Goal: Task Accomplishment & Management: Use online tool/utility

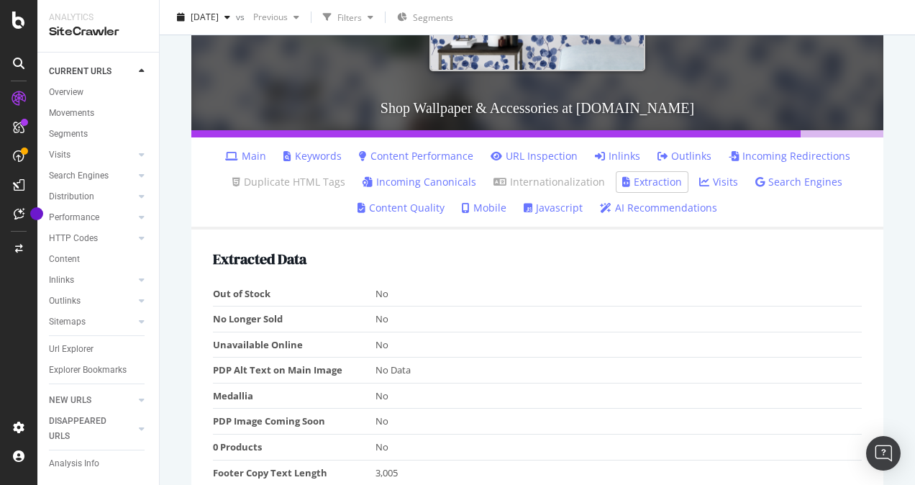
scroll to position [6, 0]
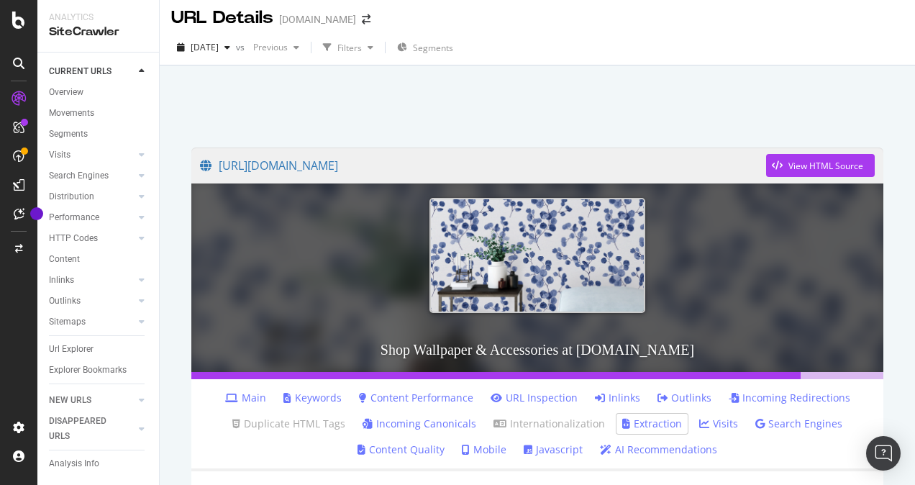
click at [76, 145] on div "Visits" at bounding box center [104, 155] width 110 height 21
click at [78, 157] on link "Visits" at bounding box center [92, 154] width 86 height 15
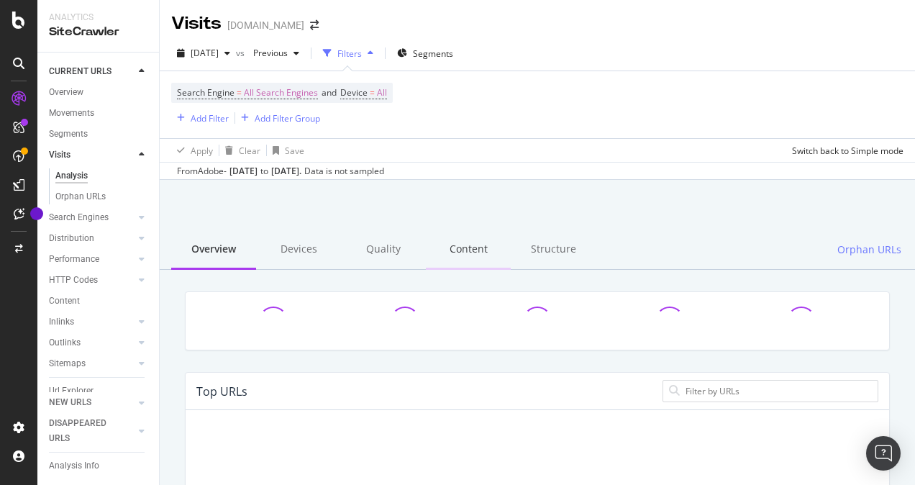
click at [452, 250] on div "Content" at bounding box center [468, 250] width 85 height 40
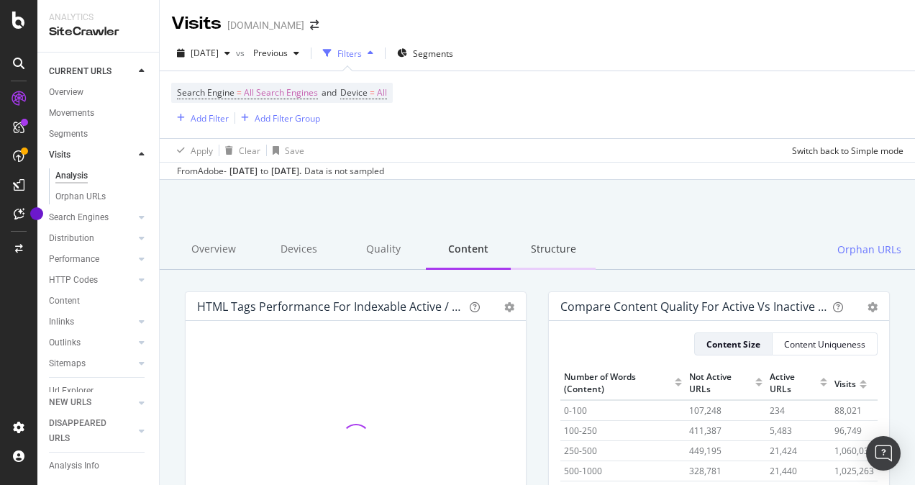
click at [557, 253] on div "Structure" at bounding box center [553, 250] width 85 height 40
click at [91, 90] on link "Overview" at bounding box center [99, 92] width 100 height 15
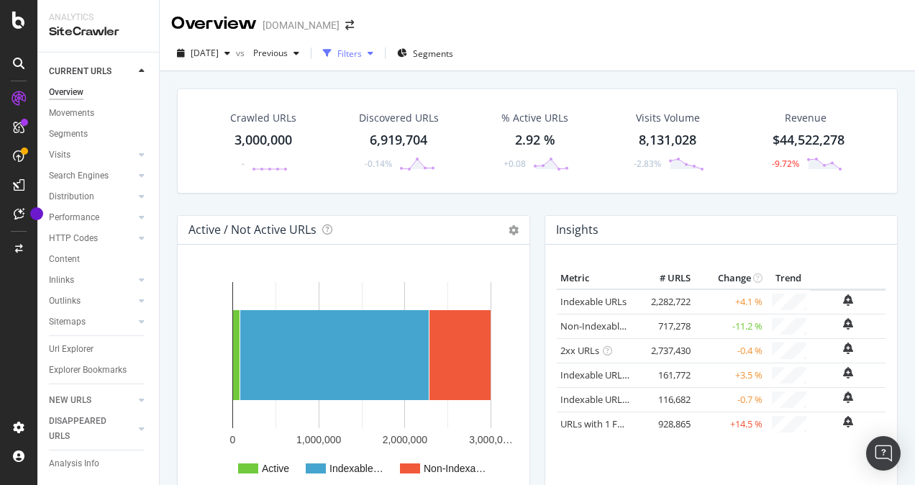
click at [362, 50] on div "Filters" at bounding box center [349, 53] width 24 height 12
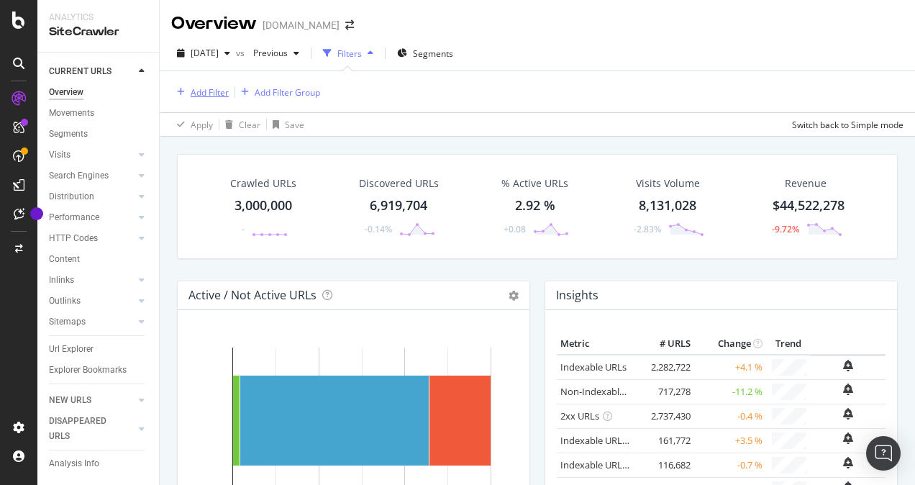
click at [201, 88] on div "Add Filter" at bounding box center [210, 92] width 38 height 12
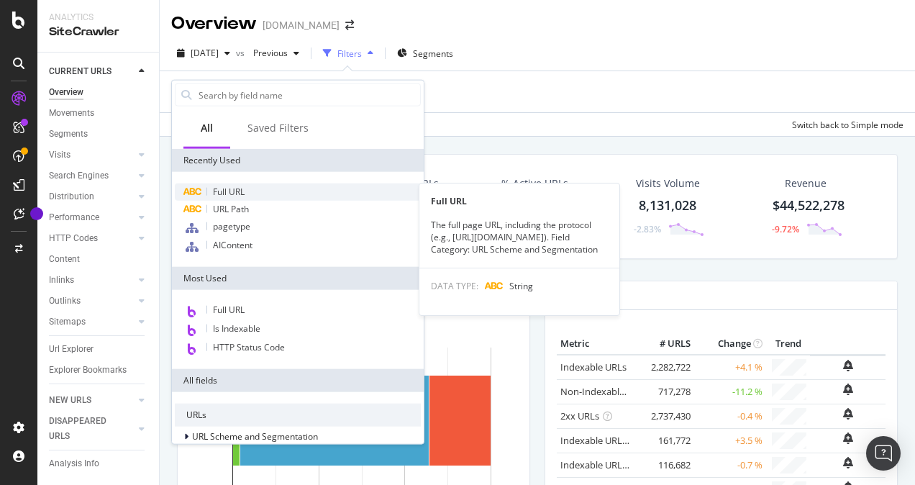
click at [244, 192] on span "Full URL" at bounding box center [229, 192] width 32 height 12
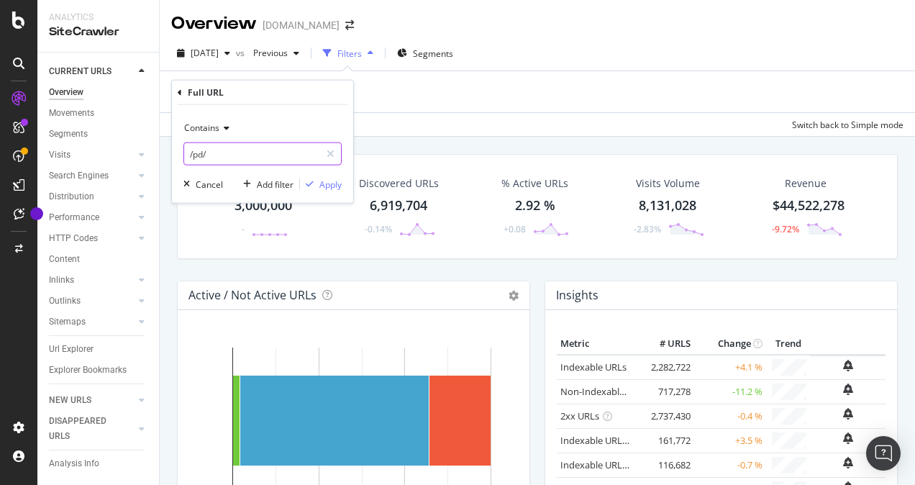
click at [261, 160] on input "/pd/" at bounding box center [252, 153] width 136 height 23
paste input "[URL][DOMAIN_NAME]"
type input "[URL][DOMAIN_NAME]"
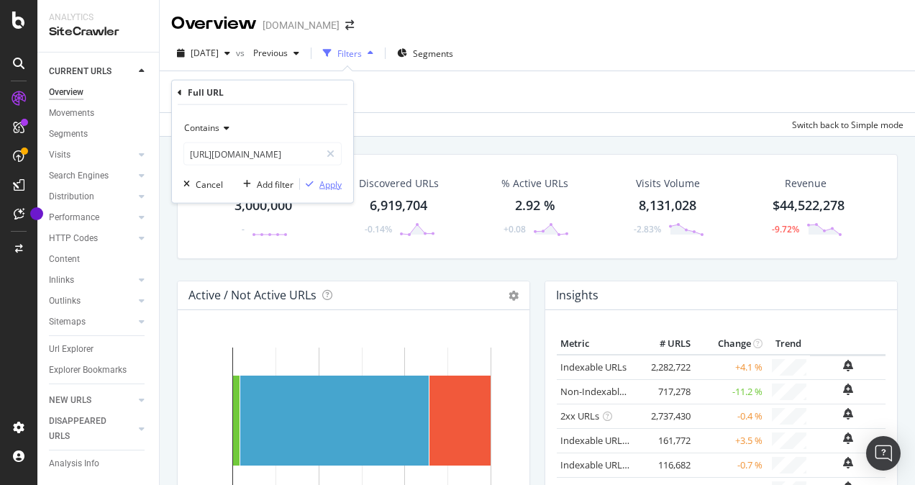
click at [326, 184] on div "Apply" at bounding box center [330, 184] width 22 height 12
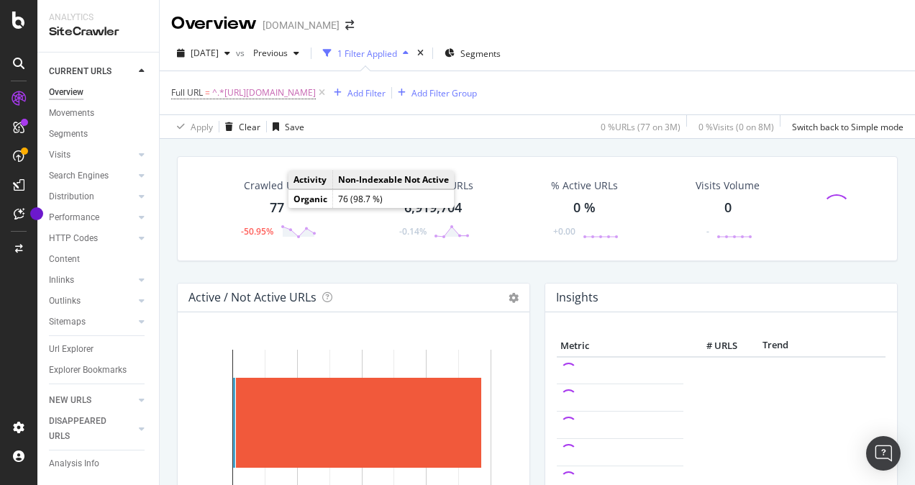
click at [275, 203] on div "77" at bounding box center [277, 207] width 14 height 19
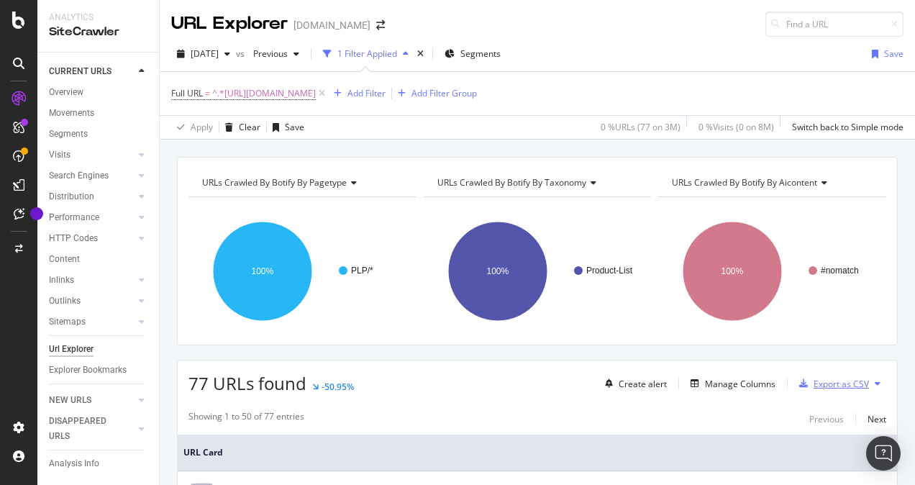
click at [818, 380] on div "Export as CSV" at bounding box center [840, 384] width 55 height 12
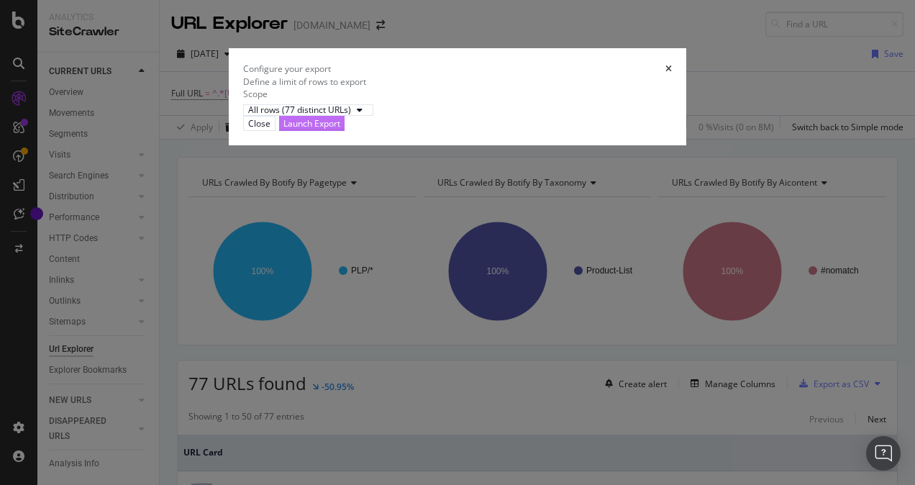
click at [340, 129] on div "Launch Export" at bounding box center [311, 123] width 57 height 12
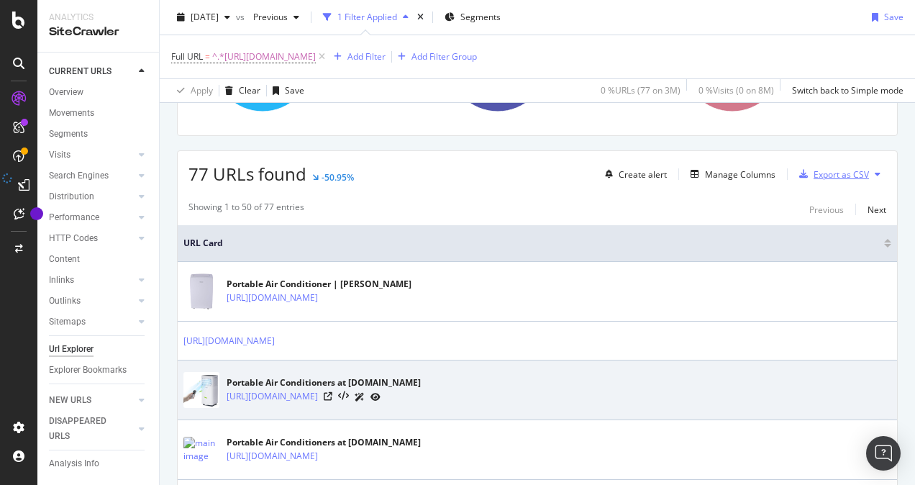
scroll to position [216, 0]
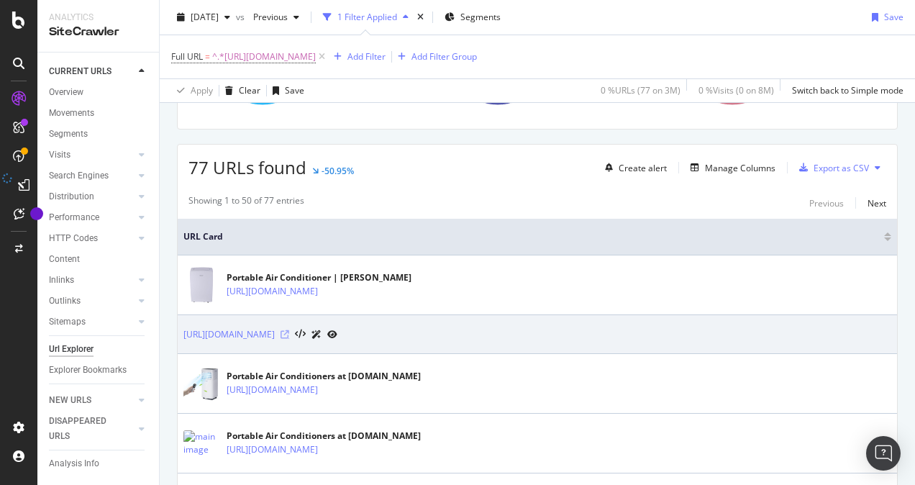
click at [289, 330] on icon at bounding box center [284, 334] width 9 height 9
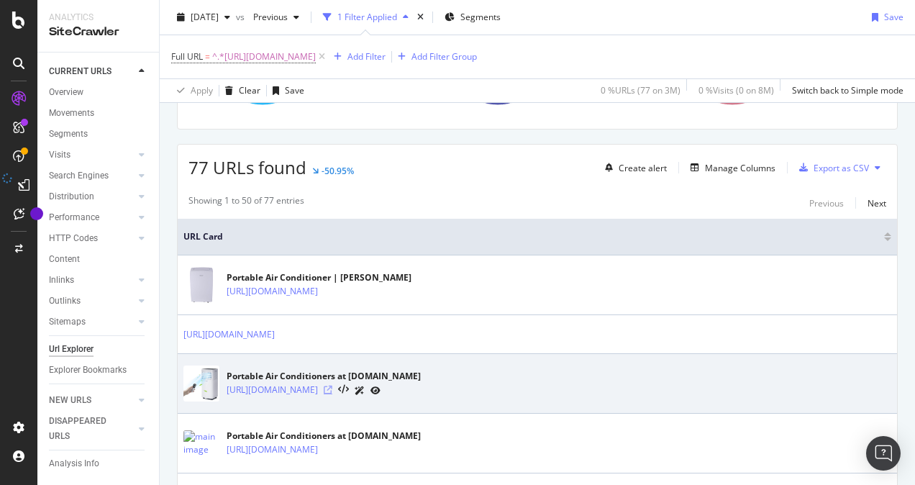
click at [332, 386] on icon at bounding box center [328, 389] width 9 height 9
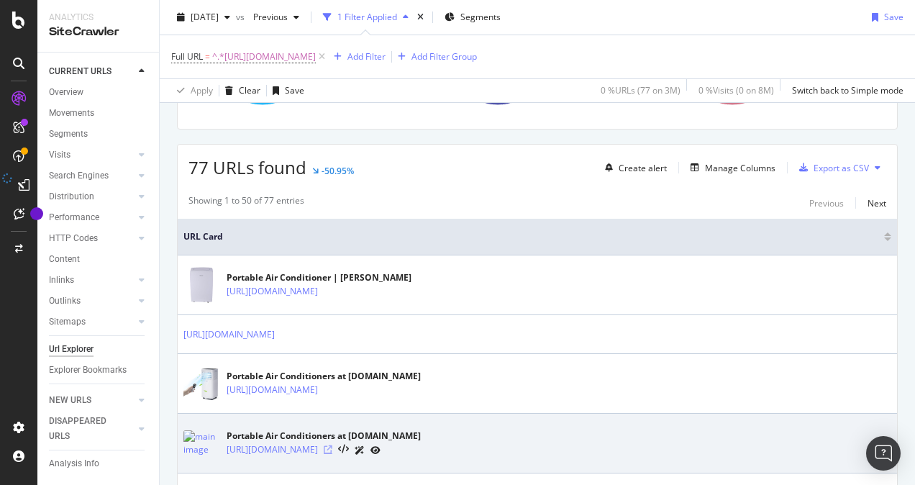
click at [332, 445] on icon at bounding box center [328, 449] width 9 height 9
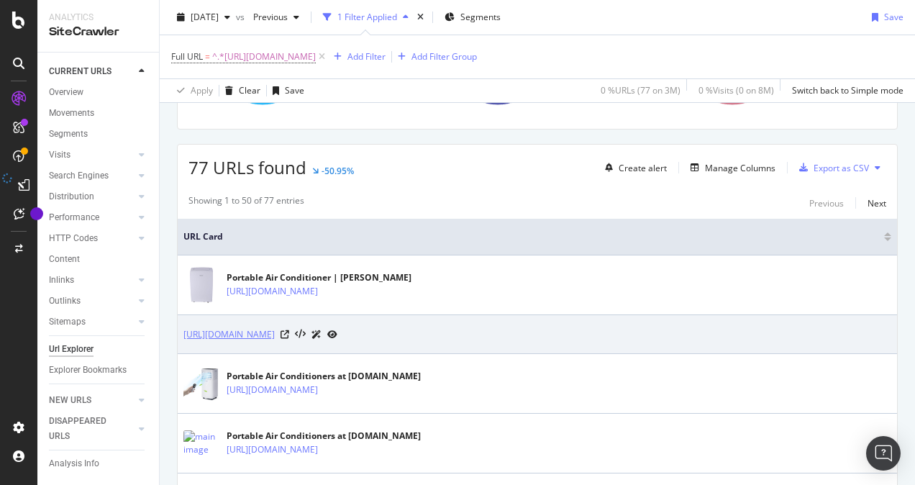
click at [275, 332] on link "[URL][DOMAIN_NAME]" at bounding box center [228, 334] width 91 height 14
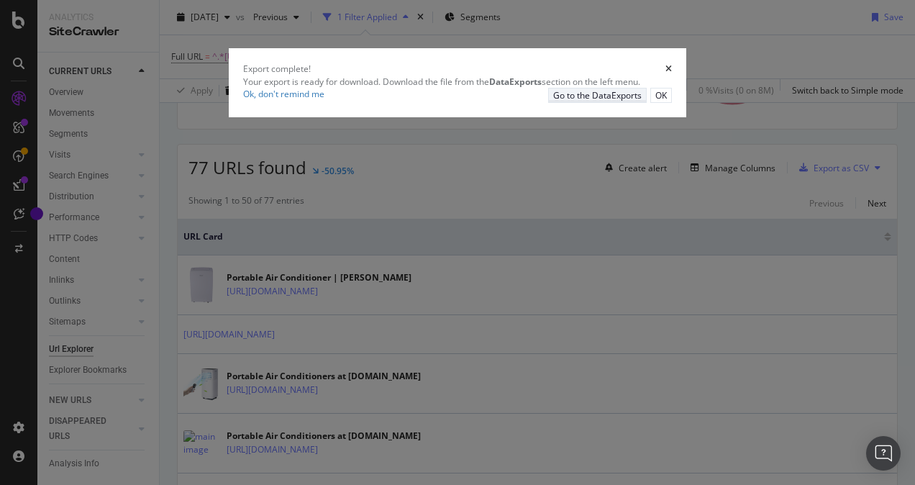
click at [646, 103] on button "Go to the DataExports" at bounding box center [597, 95] width 99 height 15
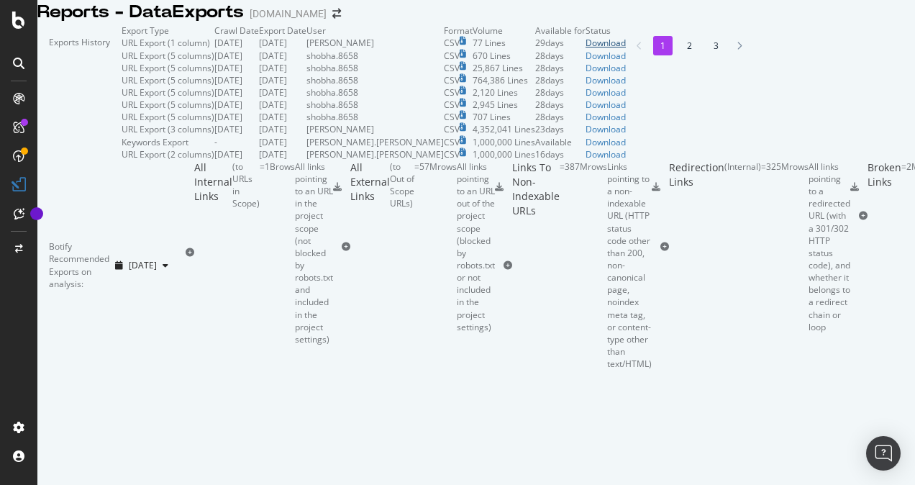
click at [626, 49] on div "Download" at bounding box center [605, 43] width 40 height 12
click at [122, 58] on div "Exports History" at bounding box center [79, 92] width 84 height 136
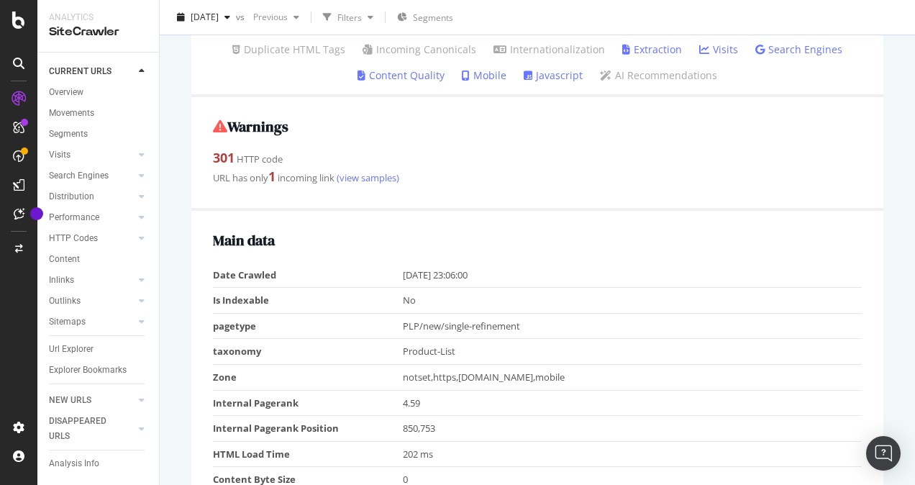
scroll to position [72, 0]
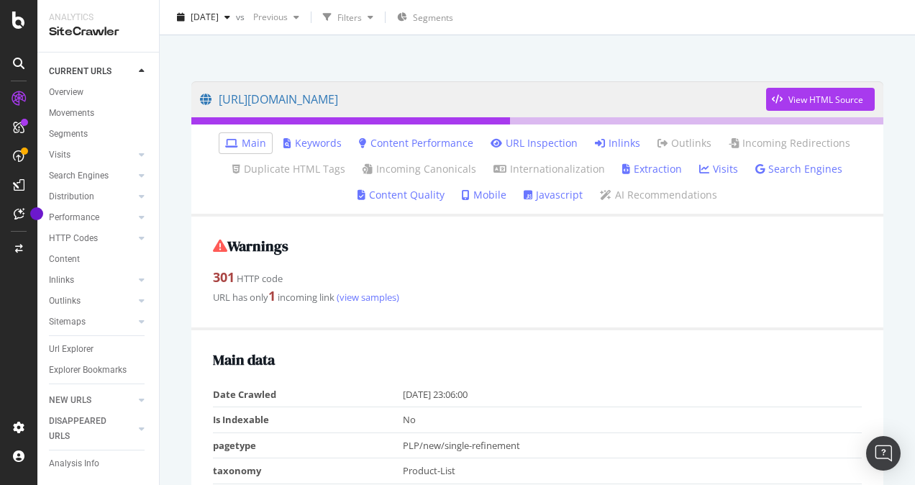
click at [298, 142] on link "Keywords" at bounding box center [312, 143] width 58 height 14
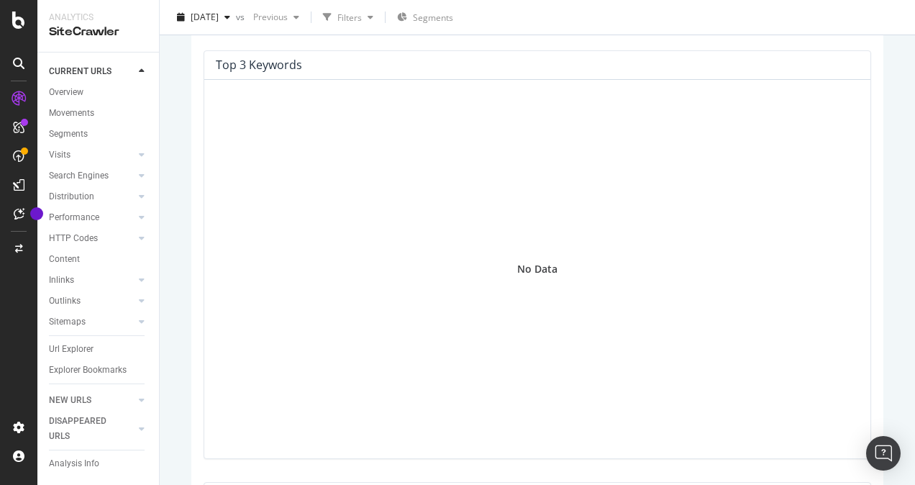
scroll to position [9, 0]
